Goal: Task Accomplishment & Management: Manage account settings

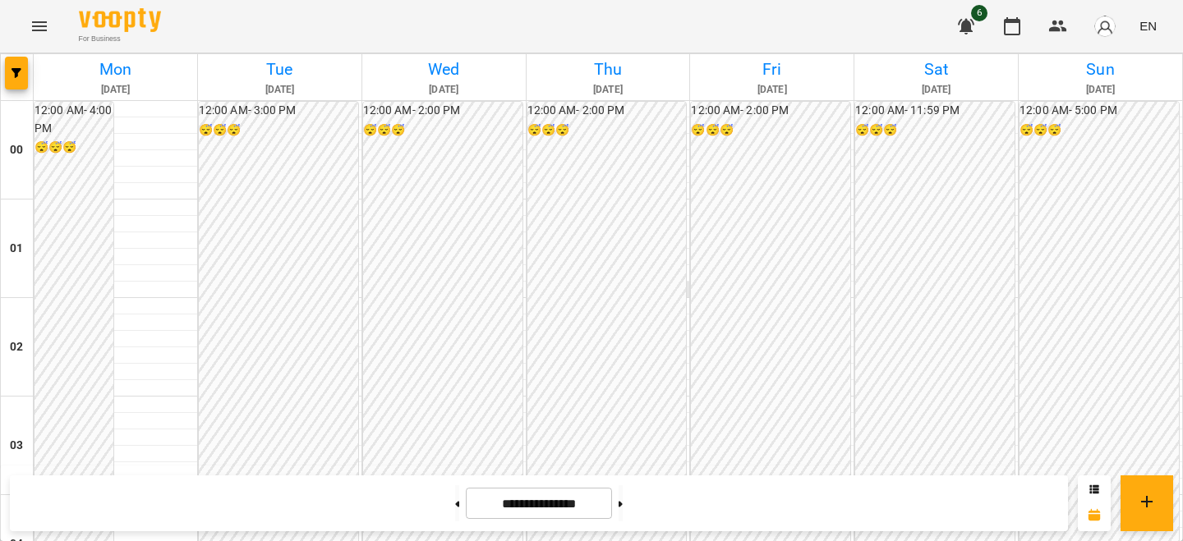
scroll to position [715, 0]
click at [1095, 17] on span "button" at bounding box center [1104, 26] width 23 height 23
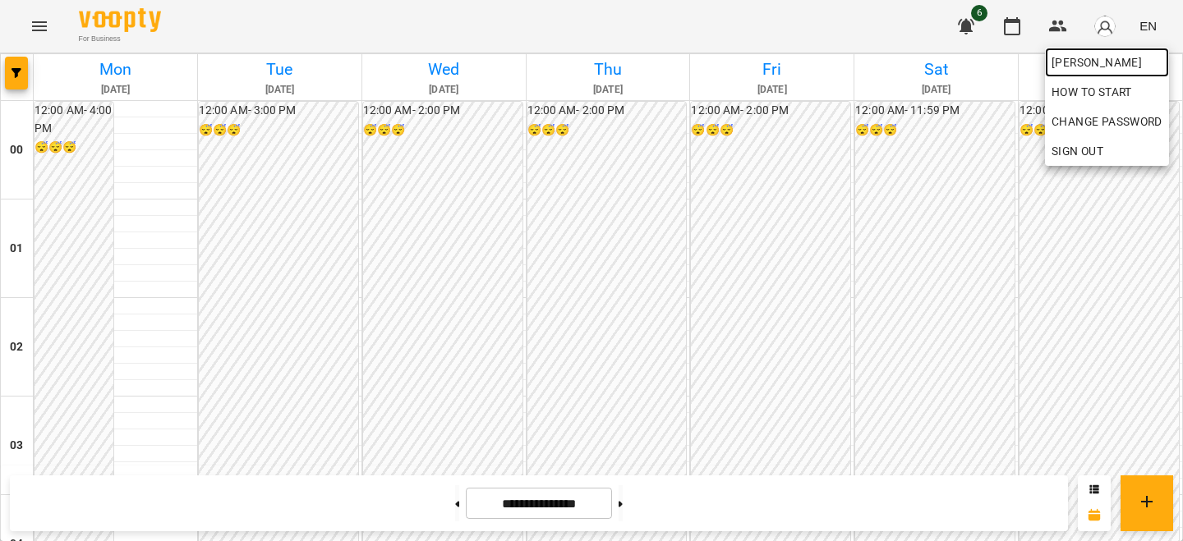
click at [1094, 68] on span "[PERSON_NAME]" at bounding box center [1106, 63] width 111 height 20
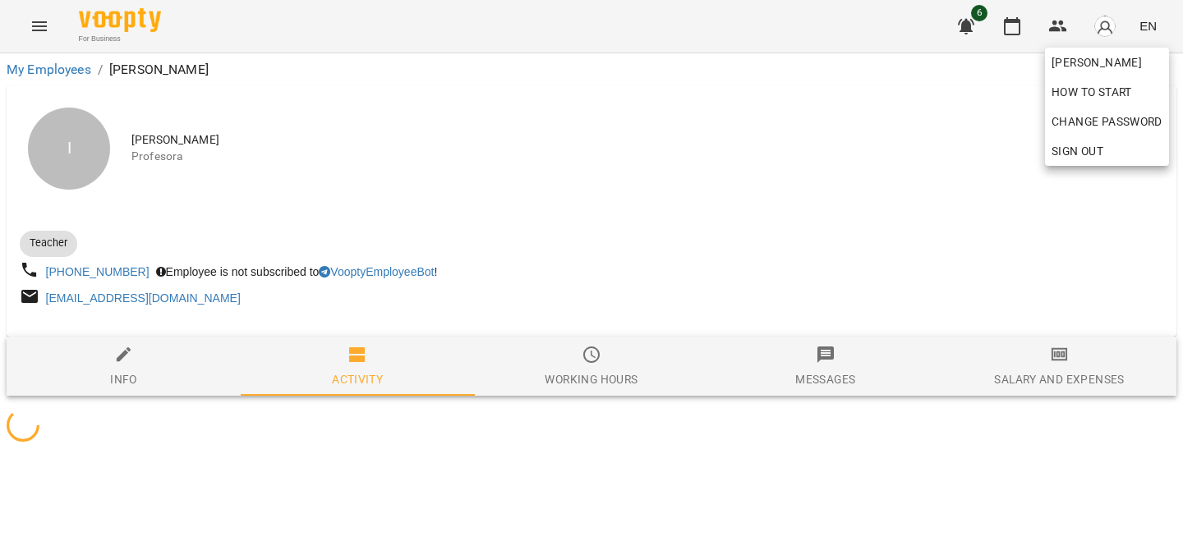
click at [910, 175] on div at bounding box center [591, 270] width 1183 height 541
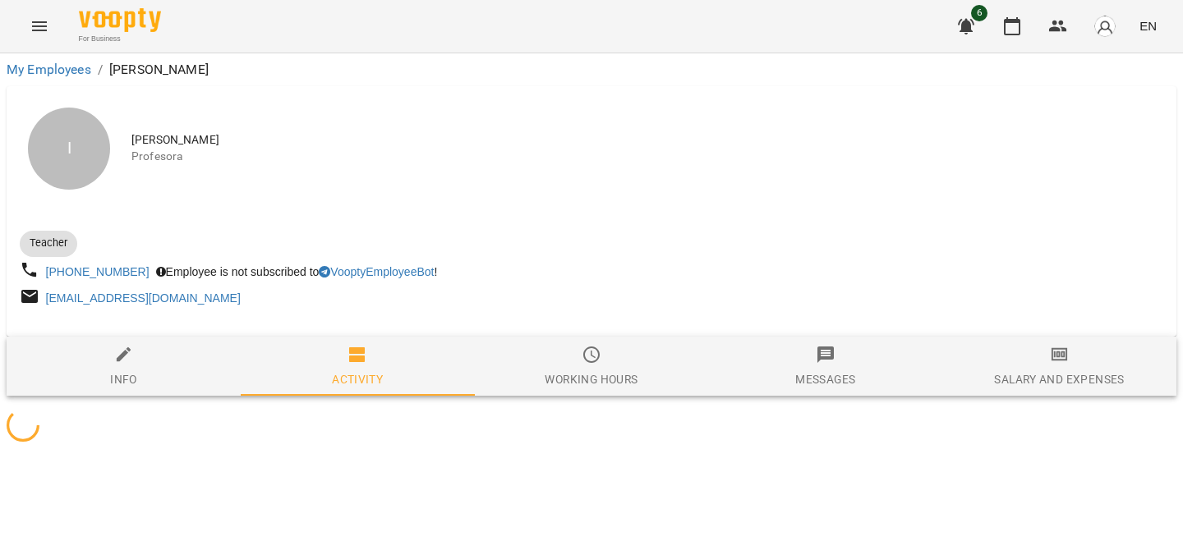
click at [1049, 342] on button "Salary and Expenses" at bounding box center [1059, 366] width 234 height 59
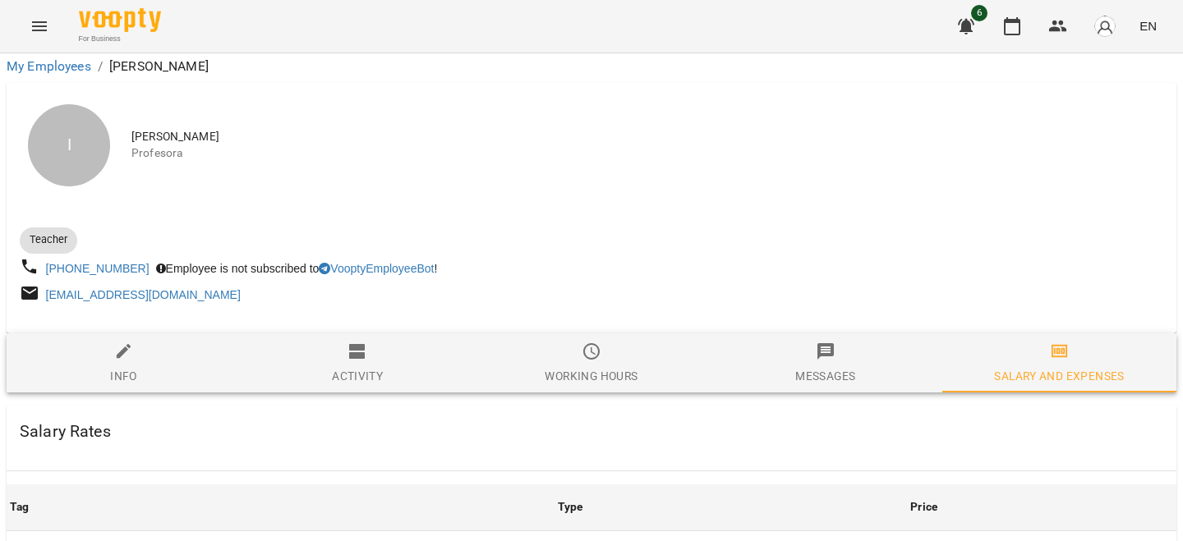
scroll to position [735, 0]
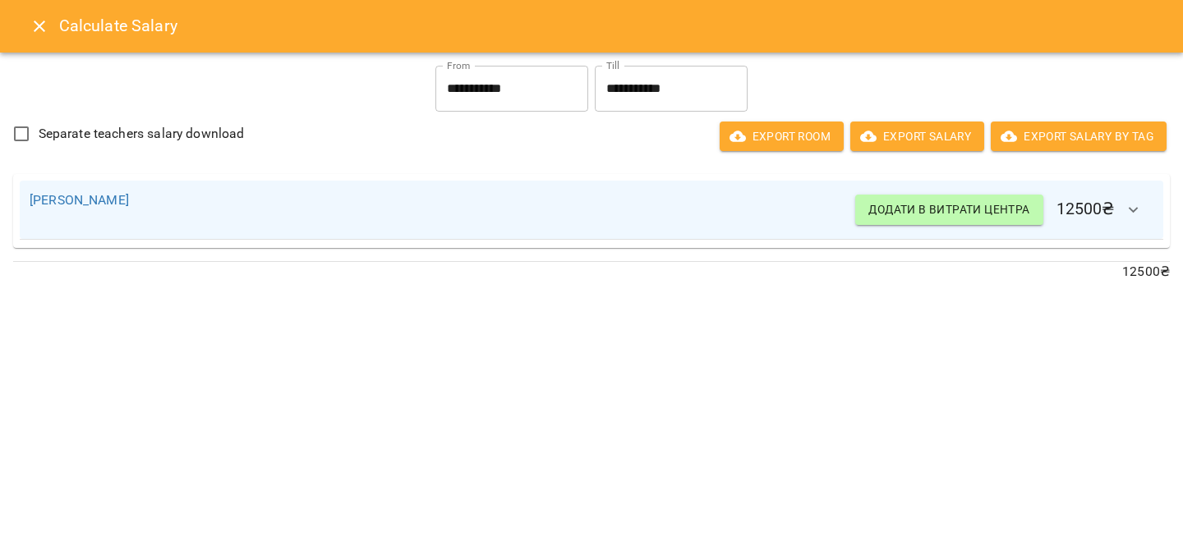
click at [48, 30] on icon "Close" at bounding box center [40, 26] width 20 height 20
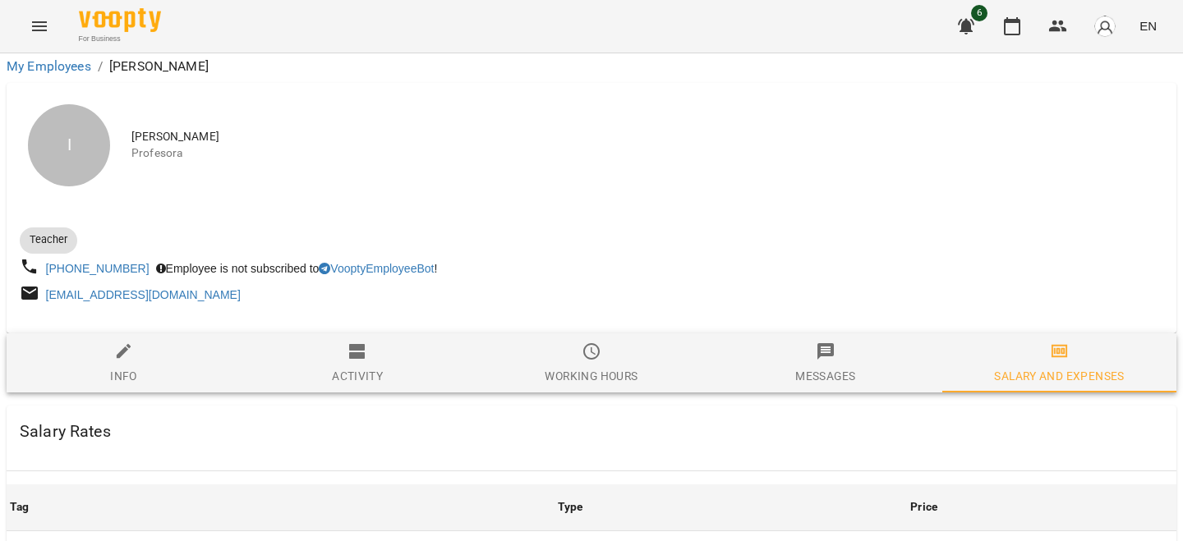
click at [1024, 43] on div "6 EN" at bounding box center [1054, 26] width 217 height 43
click at [1016, 31] on icon "button" at bounding box center [1012, 26] width 20 height 20
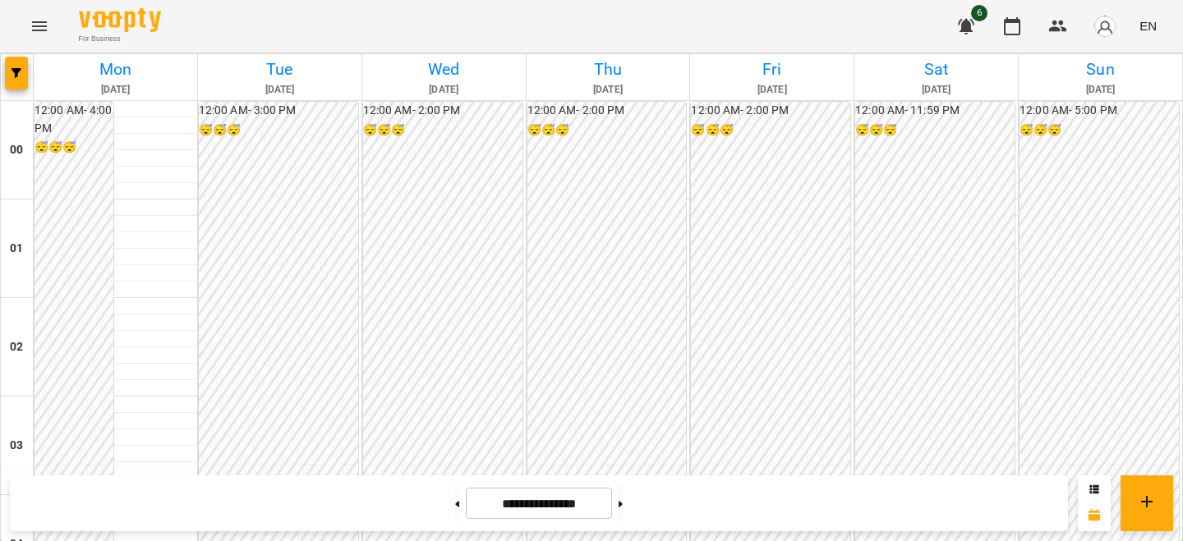
scroll to position [1666, 0]
click at [623, 510] on button at bounding box center [621, 503] width 4 height 36
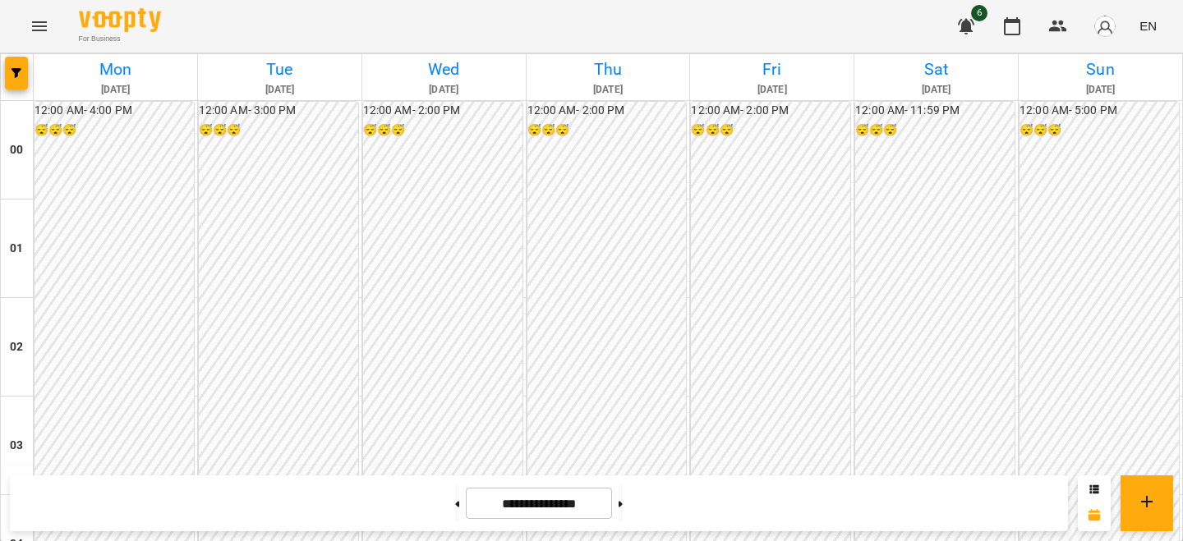
scroll to position [1642, 0]
click at [437, 485] on div "**********" at bounding box center [539, 504] width 1058 height 56
click at [455, 492] on button at bounding box center [457, 503] width 4 height 36
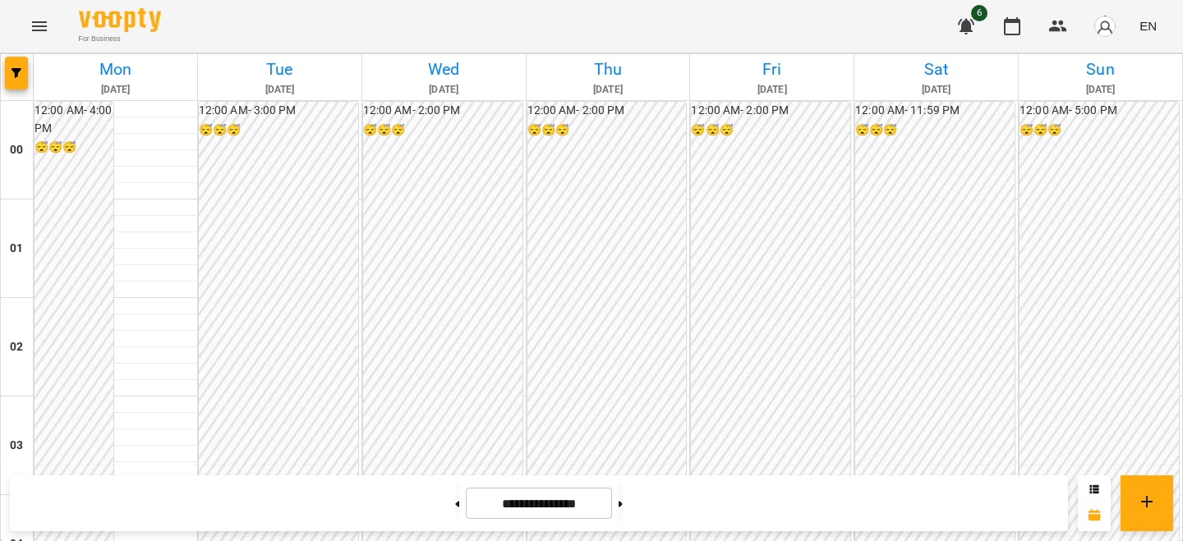
scroll to position [1726, 0]
click at [623, 504] on icon at bounding box center [621, 504] width 4 height 6
type input "**********"
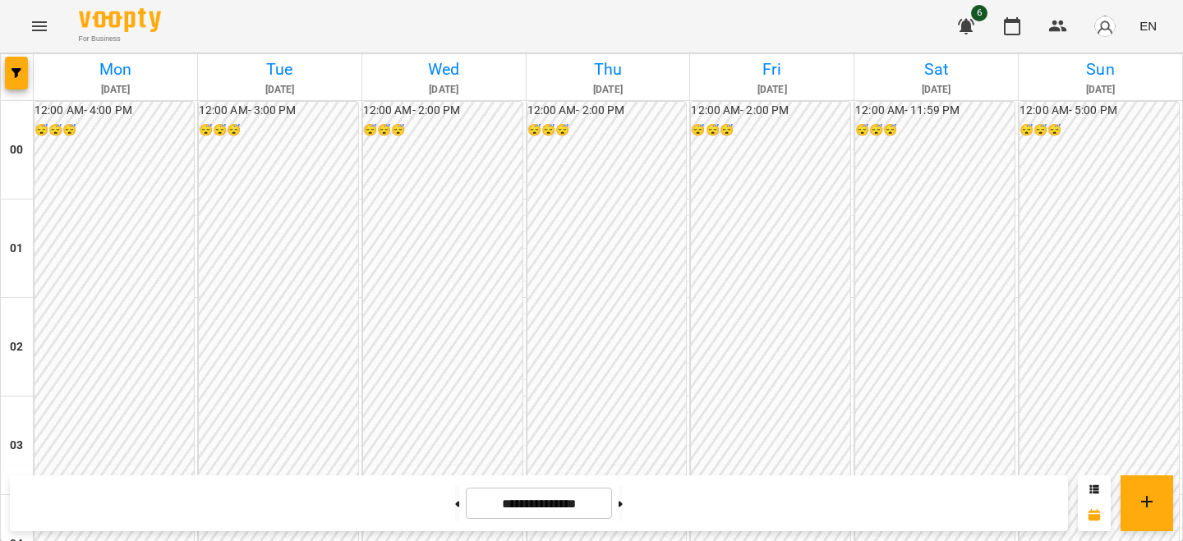
scroll to position [1418, 0]
